Goal: Information Seeking & Learning: Learn about a topic

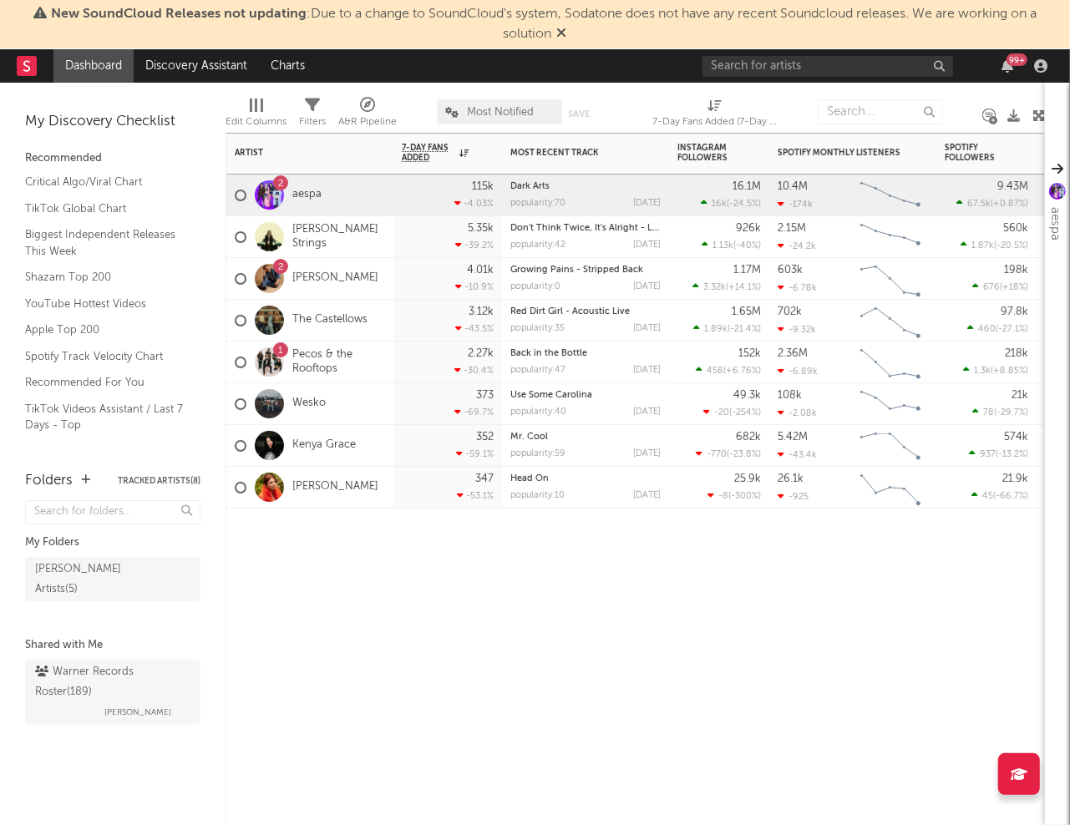
click at [322, 394] on div "Wesko" at bounding box center [280, 404] width 91 height 48
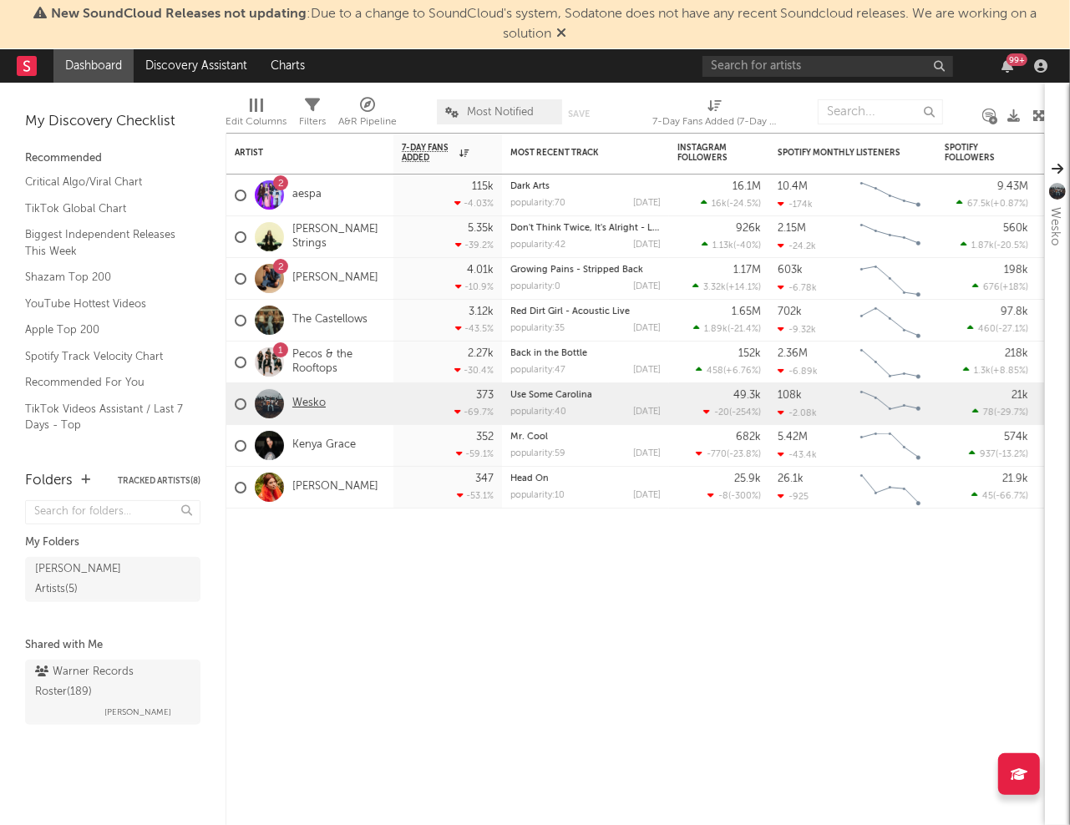
click at [302, 405] on link "Wesko" at bounding box center [308, 404] width 33 height 14
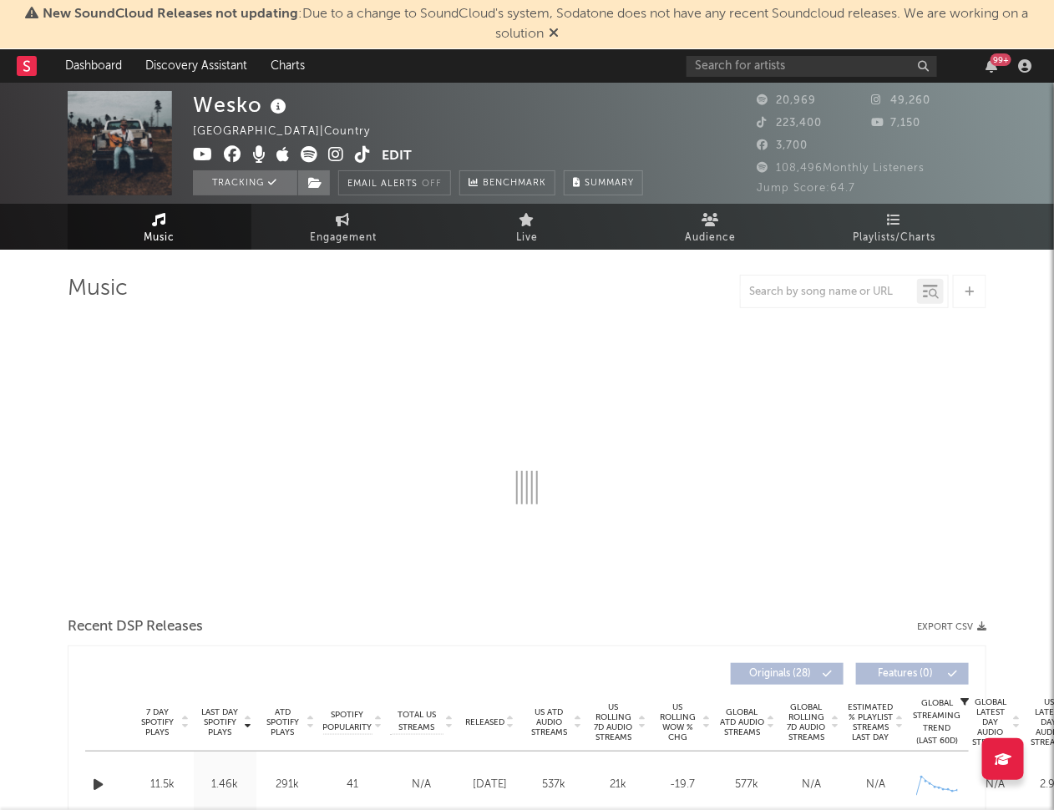
select select "6m"
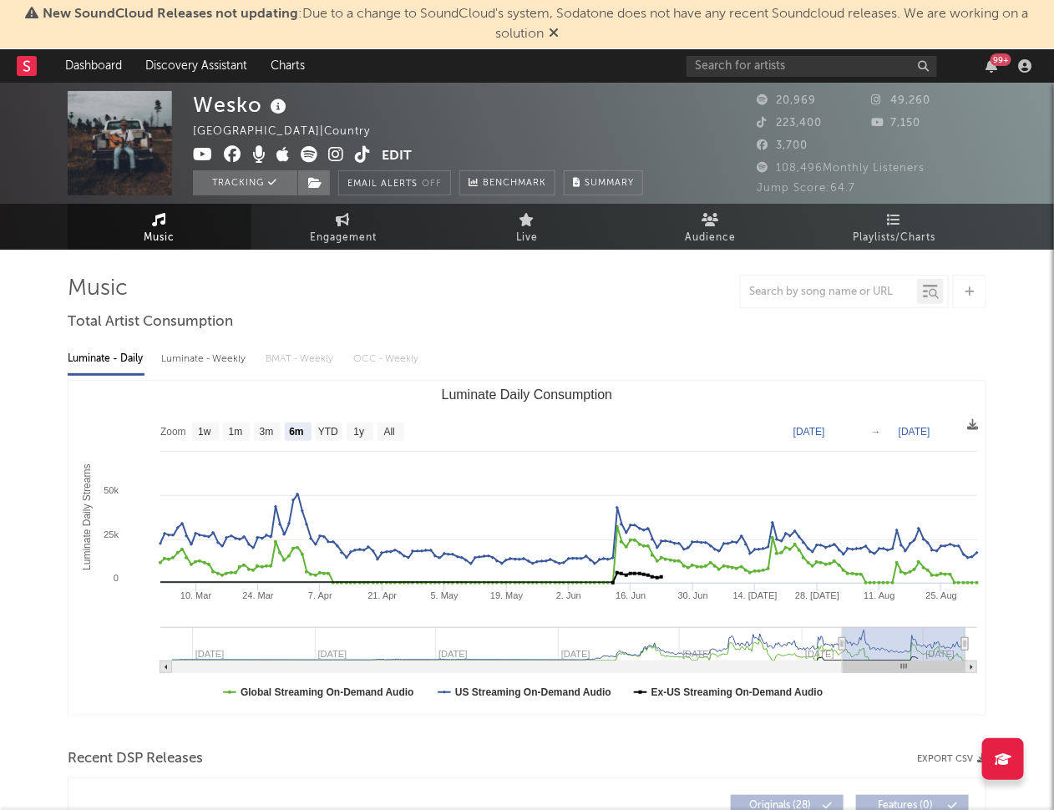
click at [393, 286] on div at bounding box center [527, 291] width 919 height 33
click at [340, 245] on span "Engagement" at bounding box center [343, 238] width 67 height 20
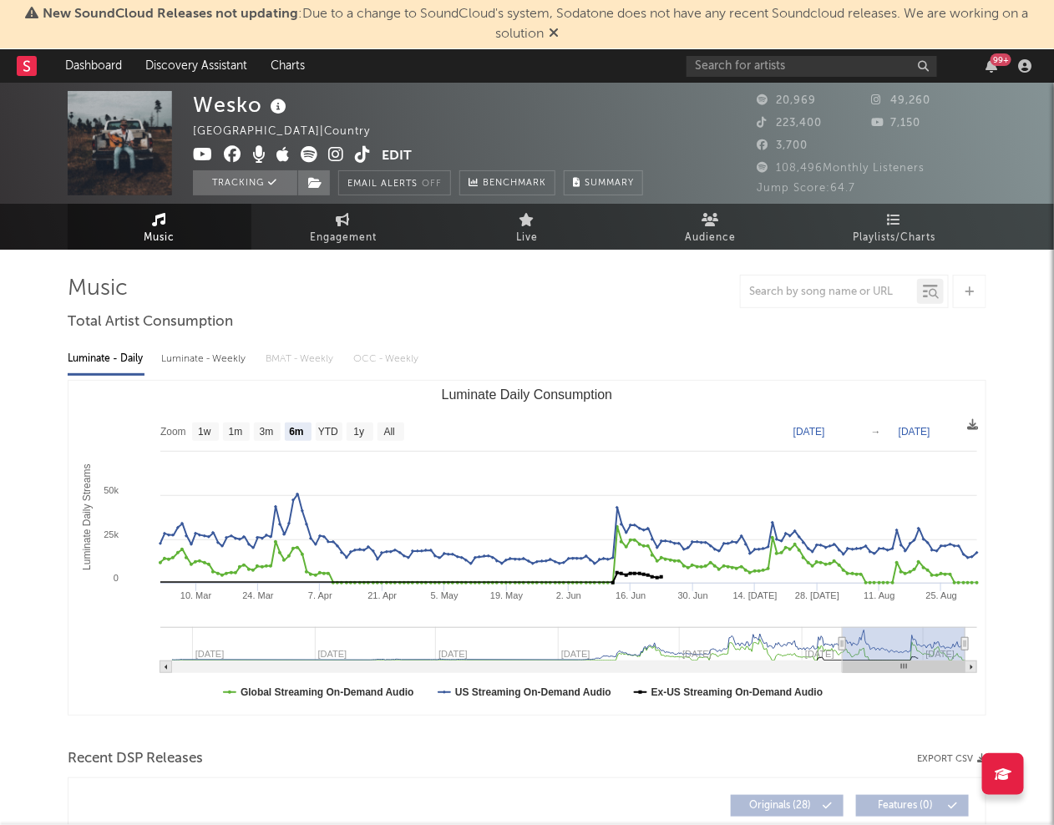
select select "1w"
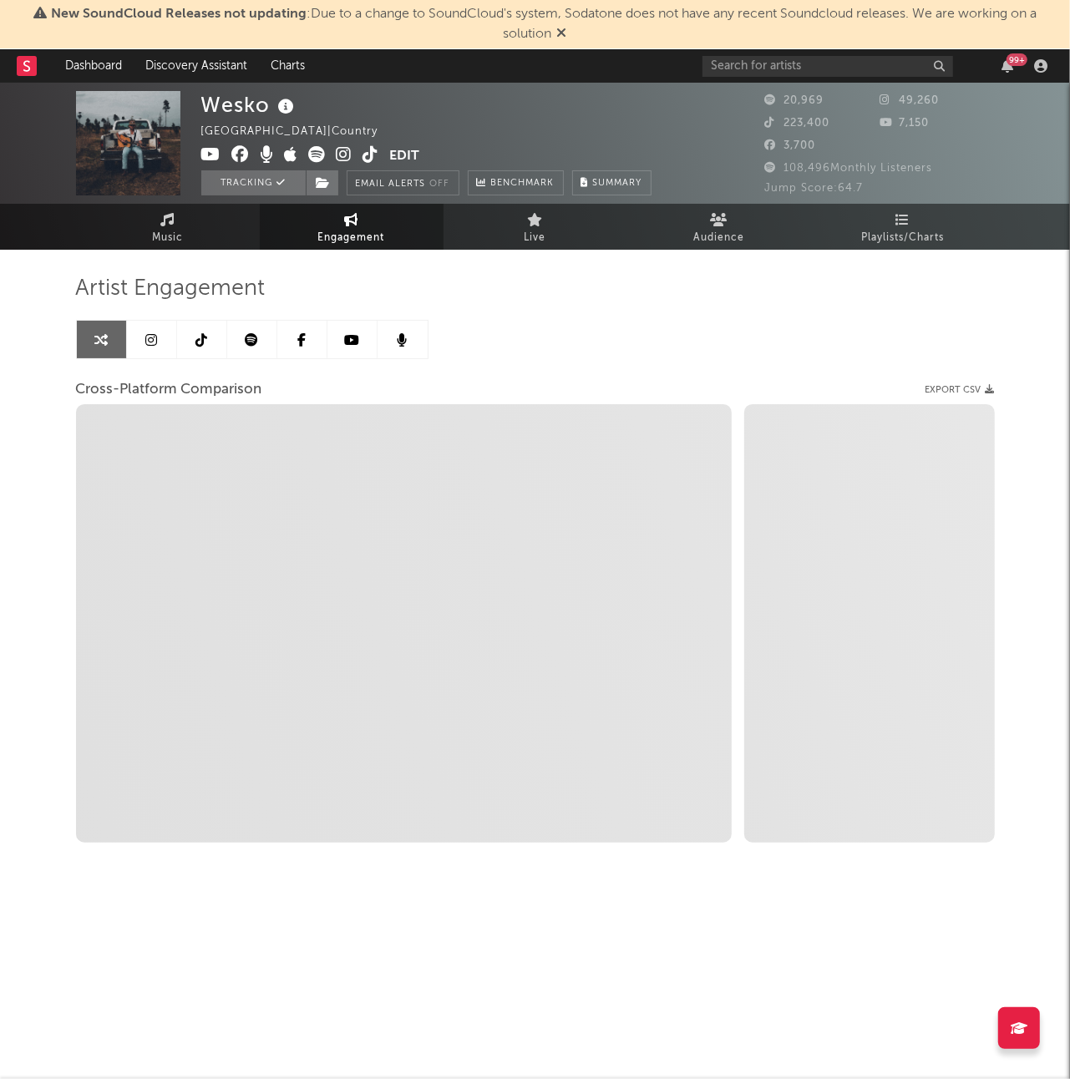
select select "1m"
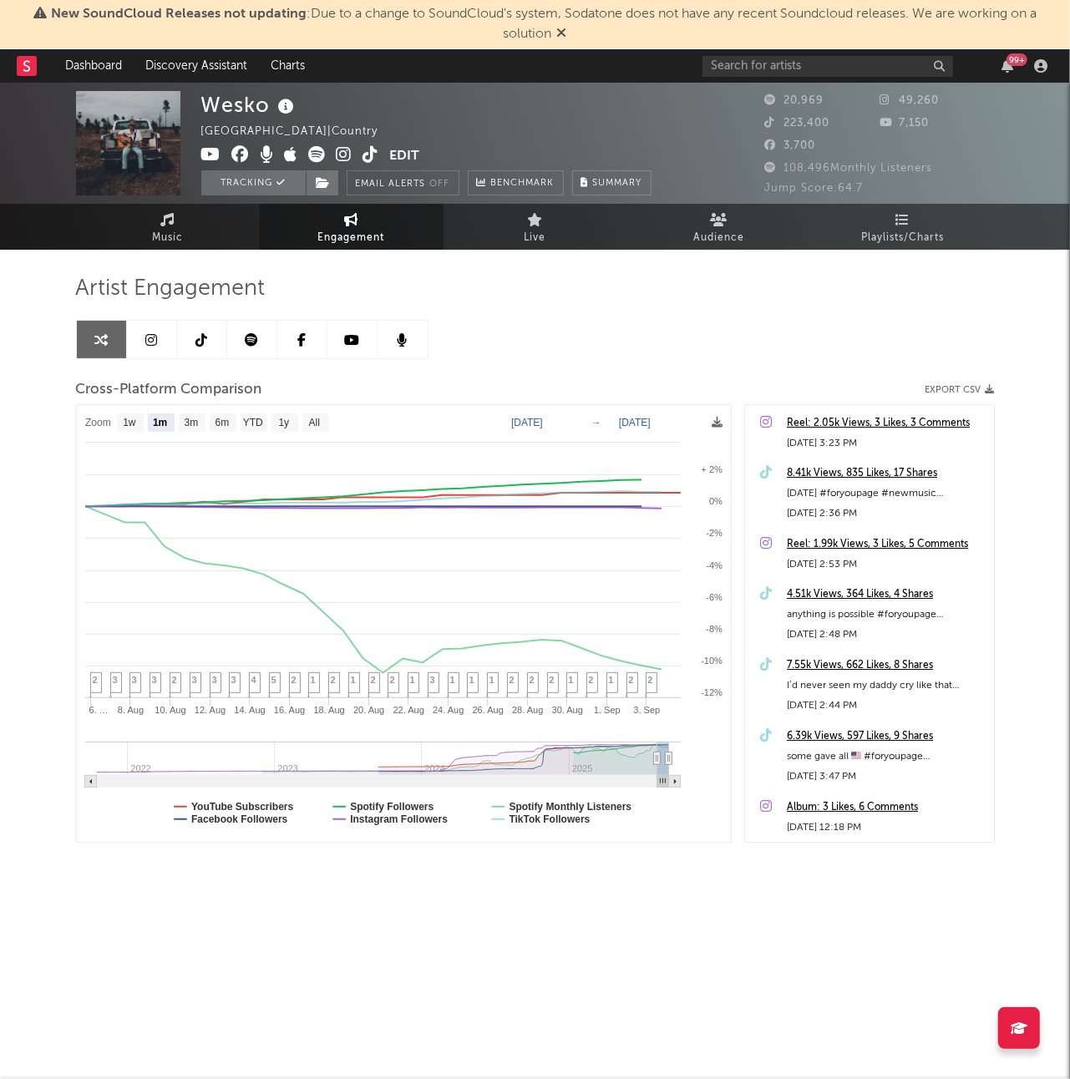
click at [543, 420] on text "Aug 5, 2025" at bounding box center [527, 423] width 32 height 12
click at [575, 418] on input "2025-08-05" at bounding box center [537, 423] width 78 height 17
type input "2025-08-15"
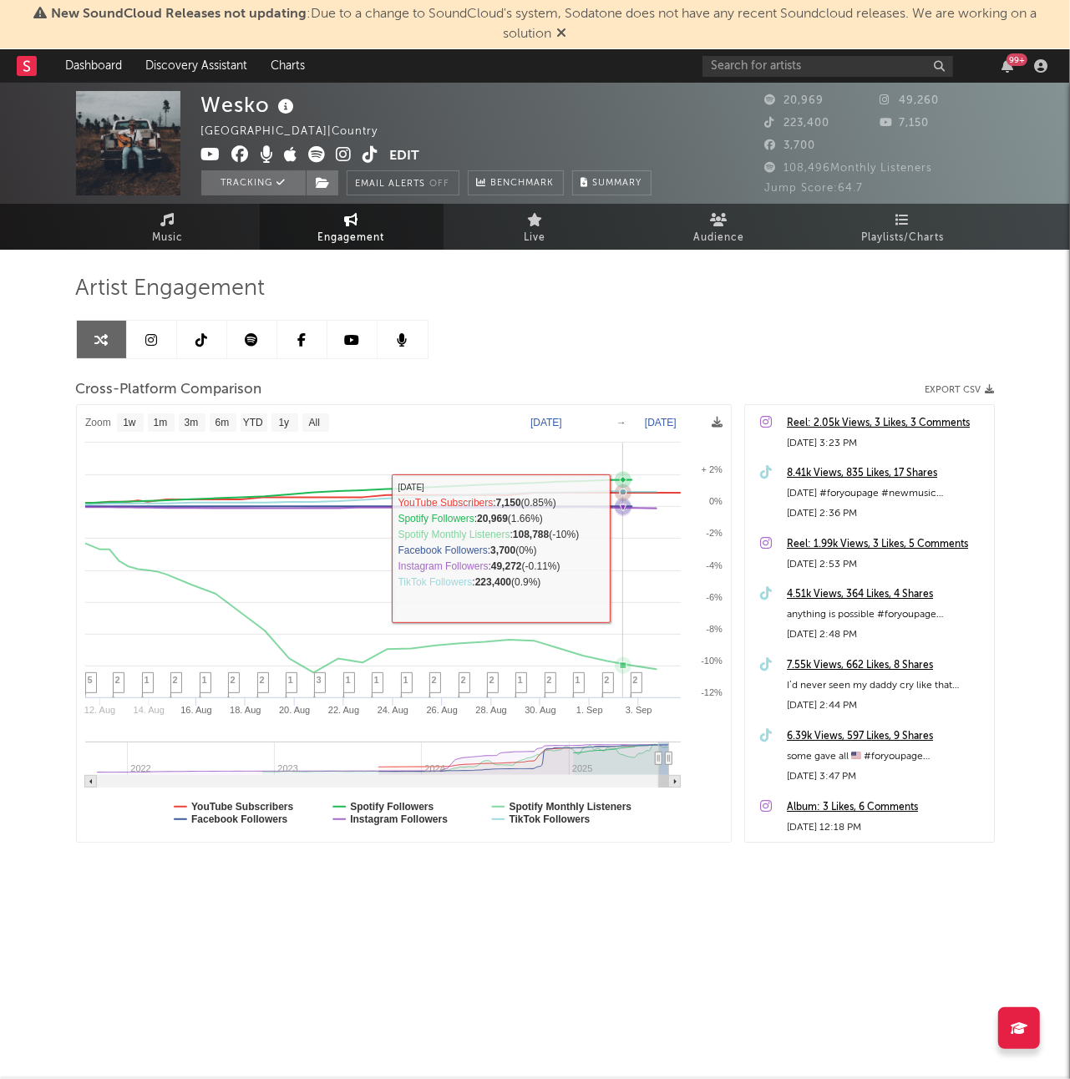
select select "1w"
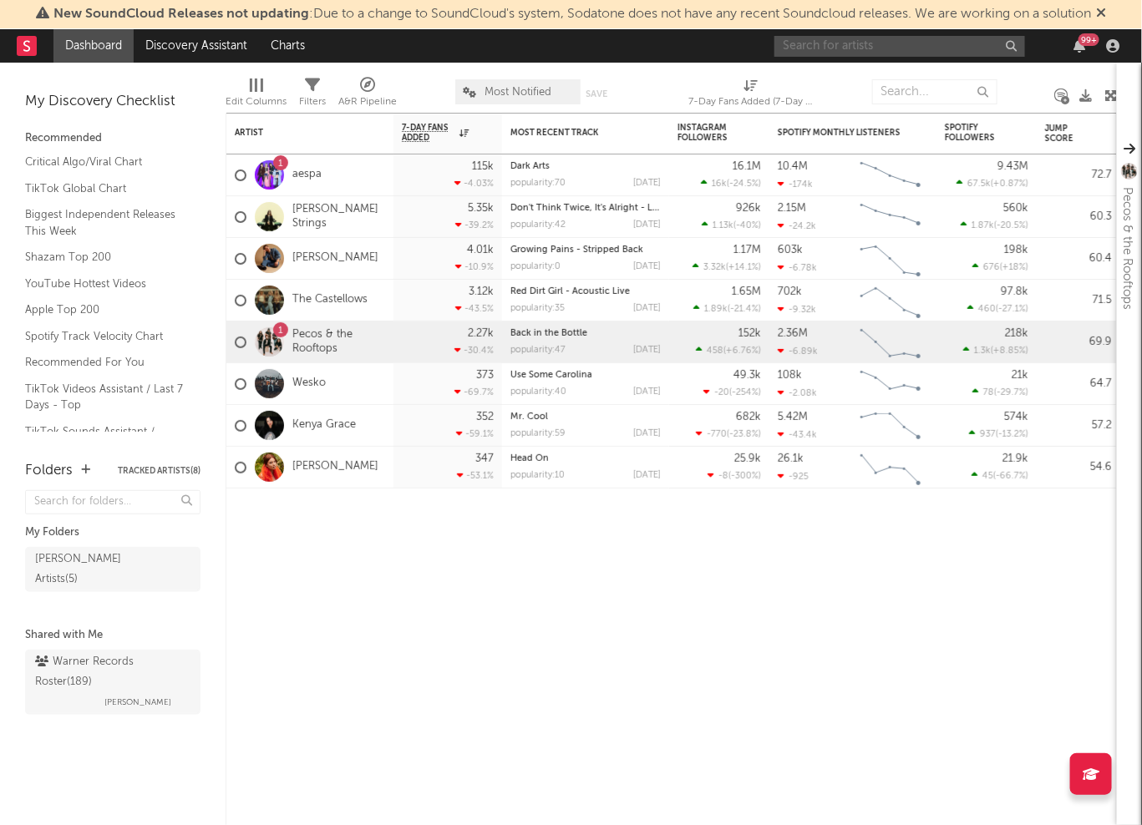
click at [890, 51] on input "text" at bounding box center [899, 46] width 251 height 21
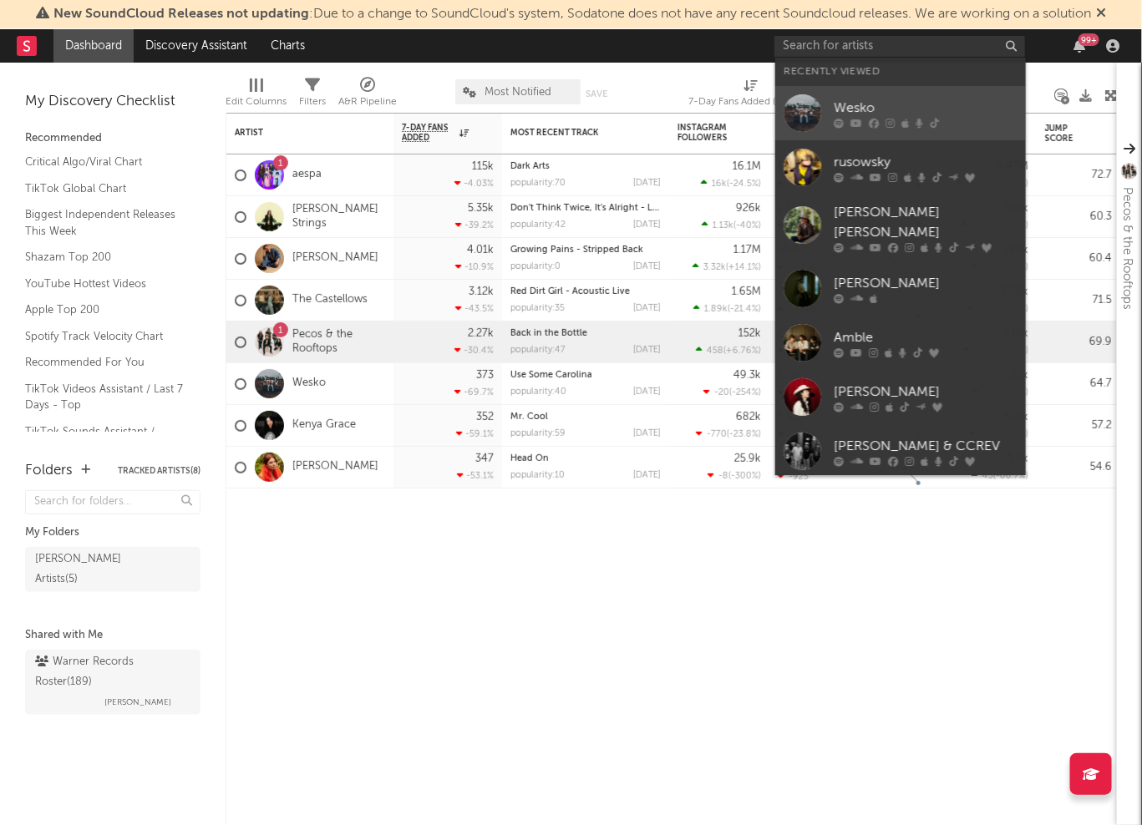
click at [863, 109] on div "Wesko" at bounding box center [926, 108] width 184 height 20
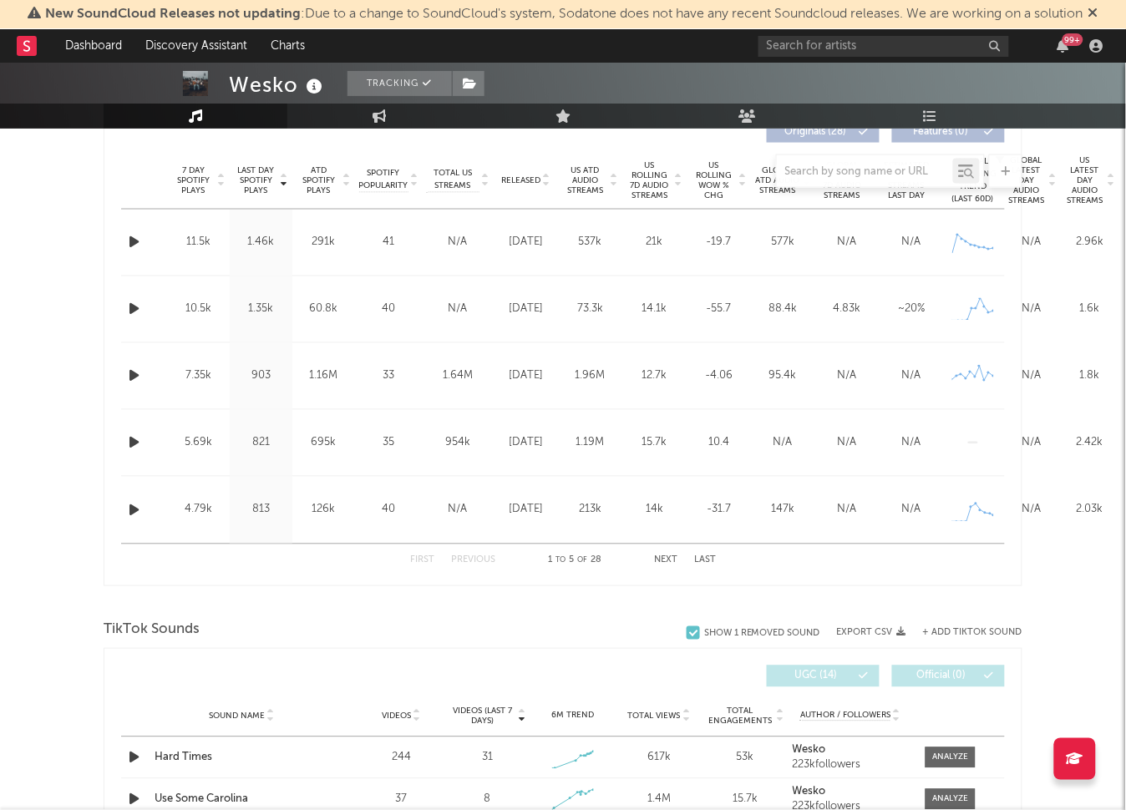
scroll to position [940, 0]
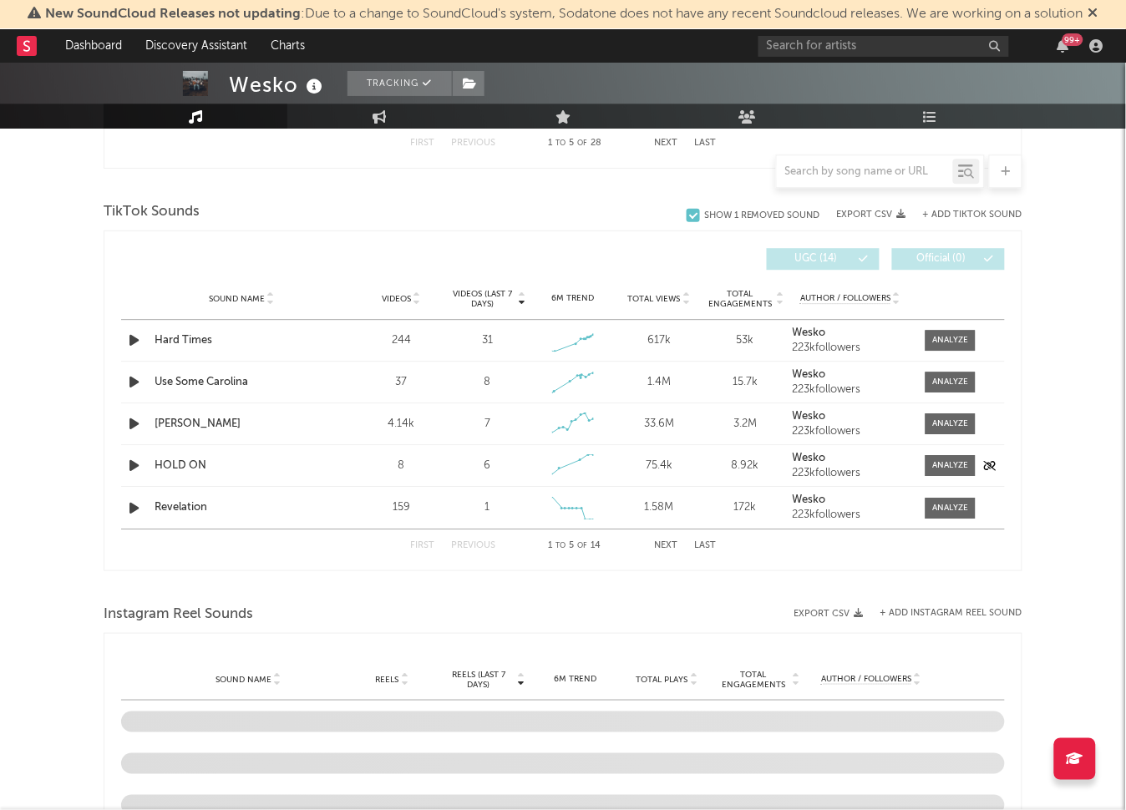
select select "6m"
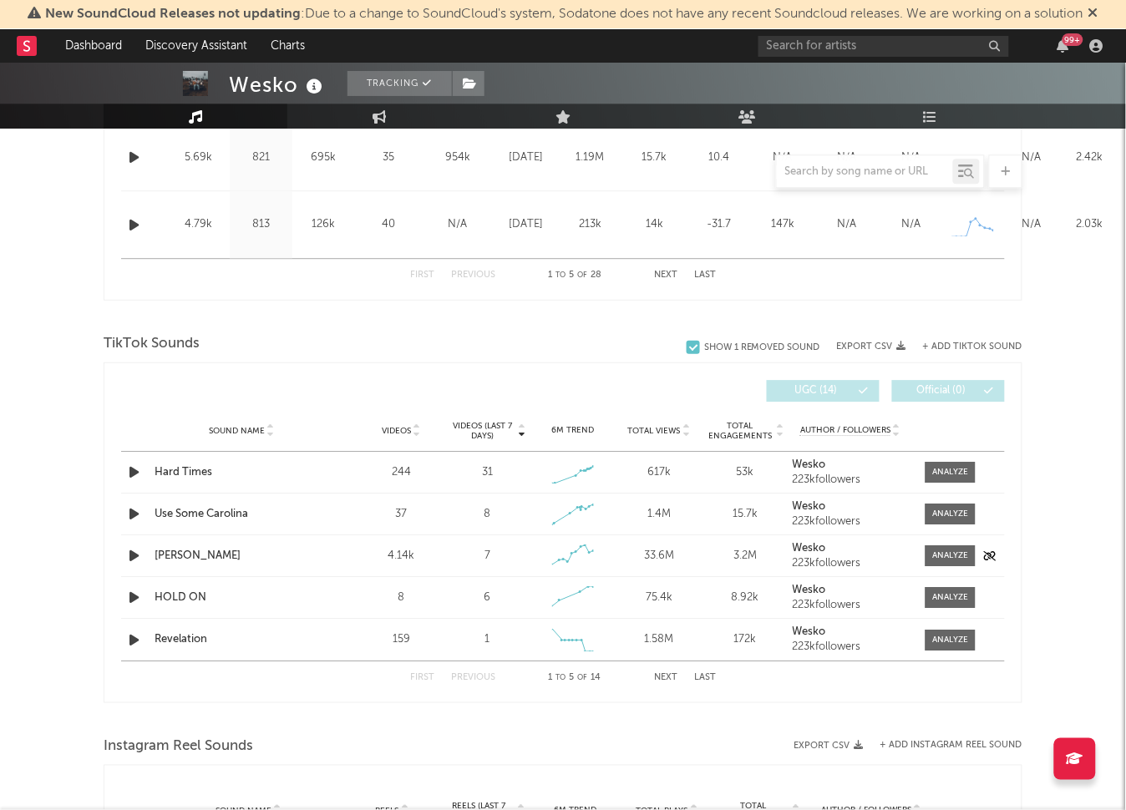
scroll to position [1072, 0]
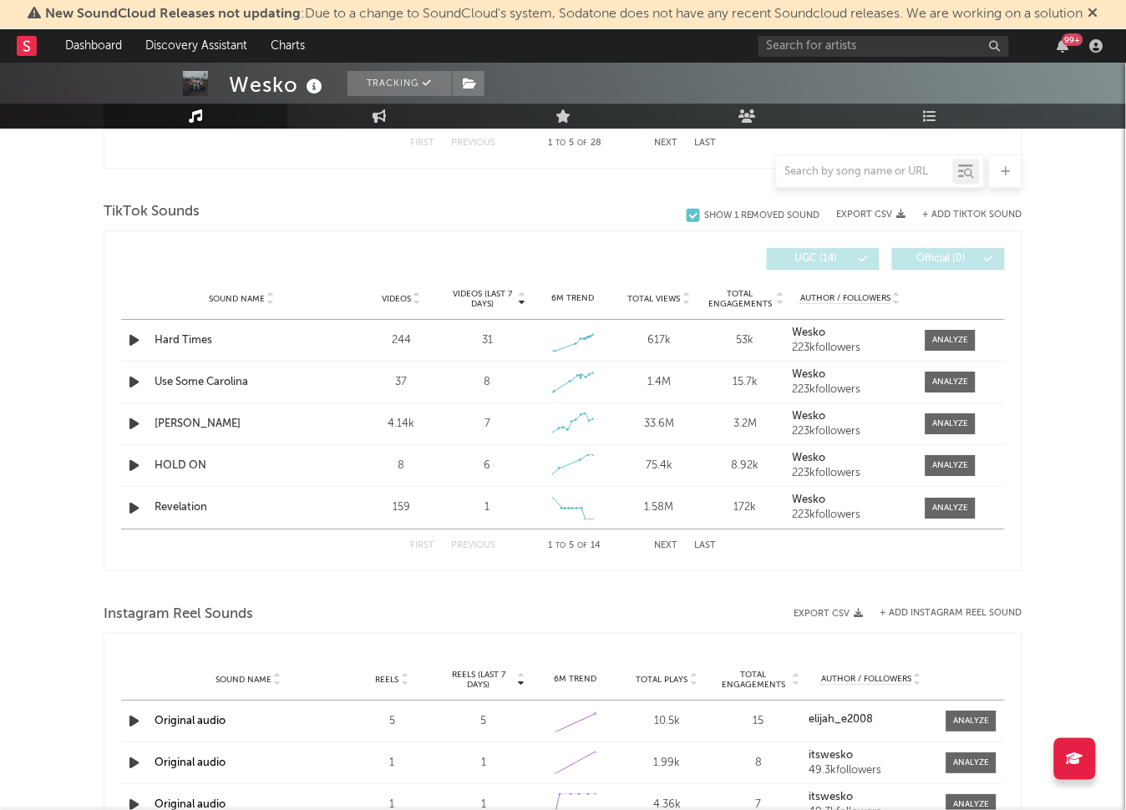
click at [223, 616] on span "Instagram Reel Sounds" at bounding box center [179, 615] width 150 height 20
click at [667, 548] on button "Next" at bounding box center [665, 545] width 23 height 9
click at [458, 541] on button "Previous" at bounding box center [473, 545] width 44 height 9
